Goal: Find contact information: Find contact information

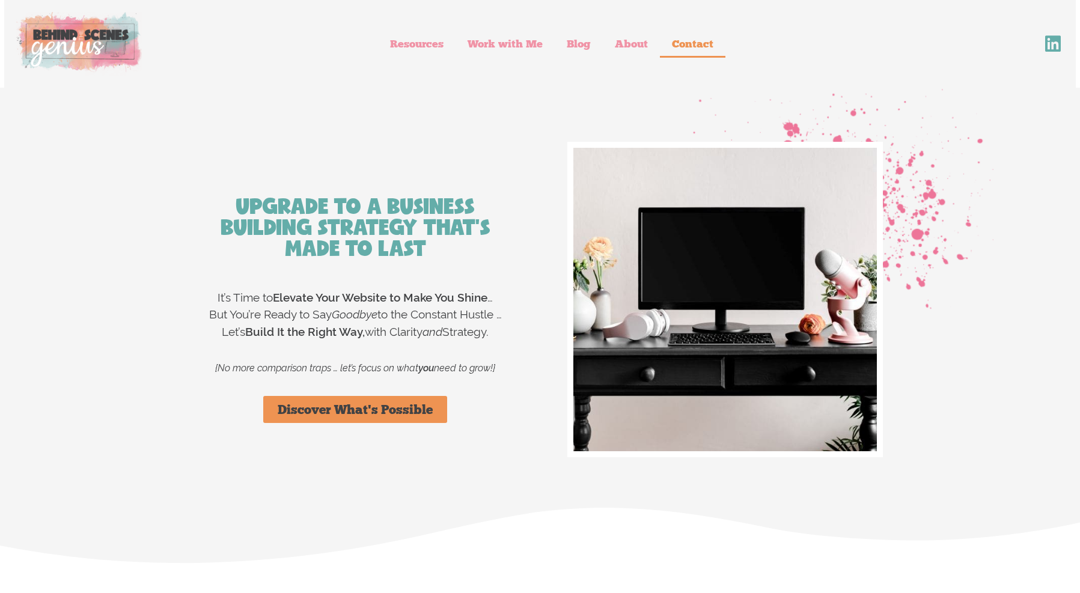
click at [698, 41] on link "Contact" at bounding box center [693, 44] width 66 height 28
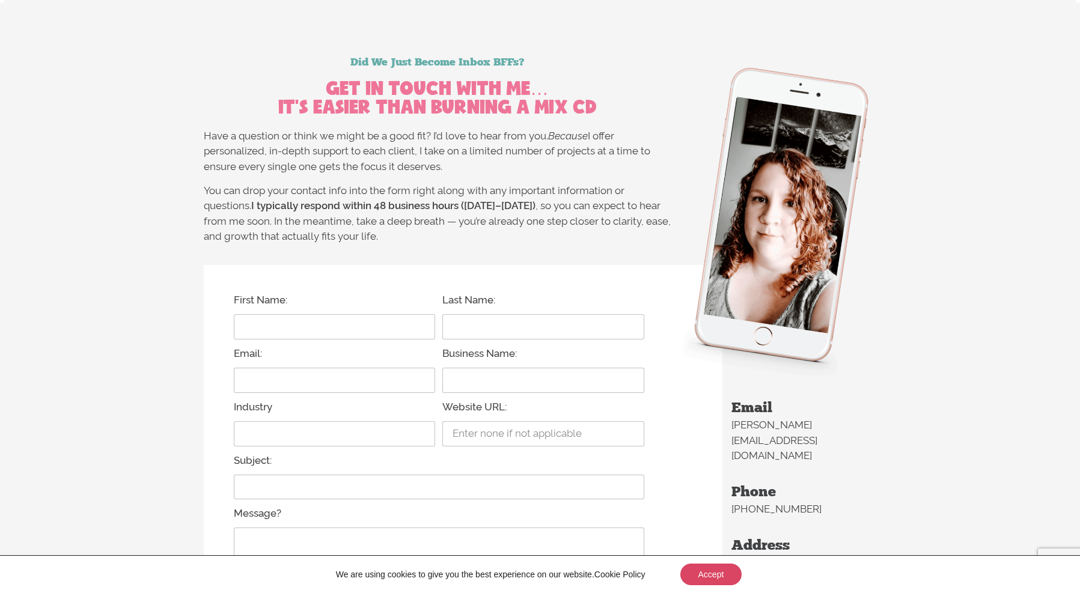
scroll to position [301, 0]
